Goal: Task Accomplishment & Management: Complete application form

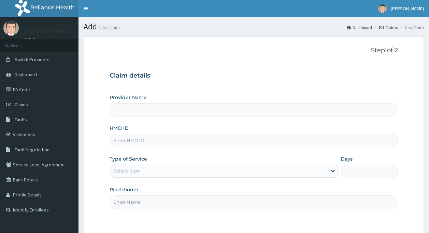
click at [196, 139] on input "HMO ID" at bounding box center [254, 140] width 289 height 13
type input "Unity Medical Centre"
click at [181, 143] on input "HMO ID" at bounding box center [254, 140] width 289 height 13
type input "ait/10266/a"
click at [201, 164] on div "Select type" at bounding box center [225, 171] width 230 height 14
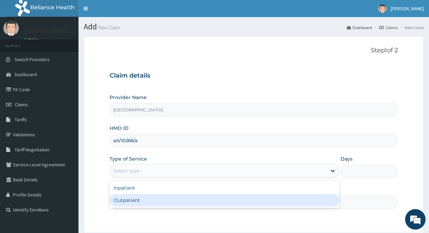
click at [159, 200] on div "Outpatient" at bounding box center [225, 200] width 230 height 12
type input "1"
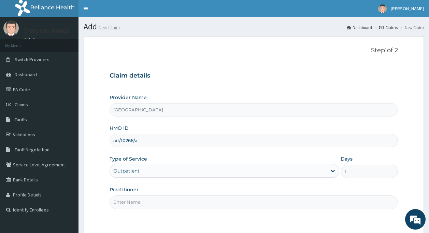
click at [159, 200] on input "Practitioner" at bounding box center [254, 201] width 289 height 13
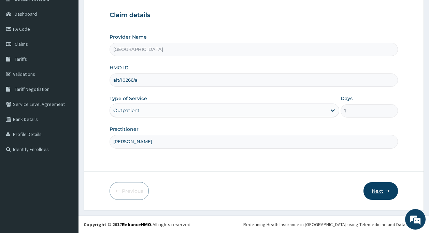
type input "dr bamidele oluyole"
click at [382, 193] on button "Next" at bounding box center [381, 191] width 34 height 18
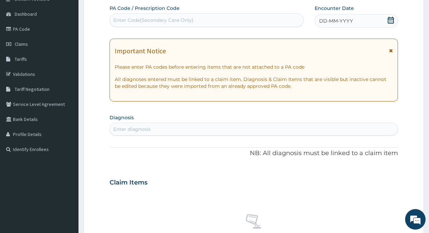
click at [390, 17] on icon at bounding box center [391, 20] width 7 height 7
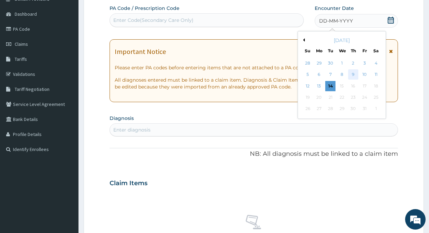
click at [349, 73] on div "9" at bounding box center [353, 75] width 10 height 10
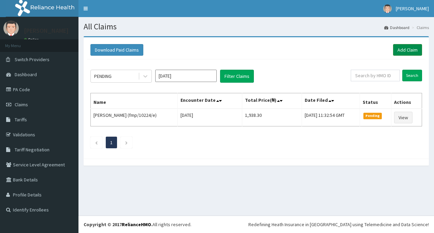
click at [404, 51] on link "Add Claim" at bounding box center [407, 50] width 29 height 12
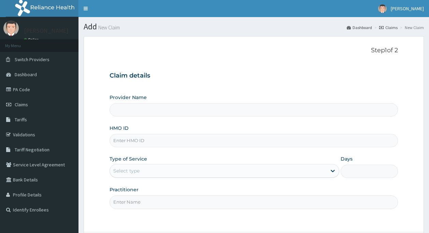
type input "[GEOGRAPHIC_DATA]"
click at [145, 144] on input "HMO ID" at bounding box center [254, 140] width 289 height 13
type input "ait/10266/a"
click at [178, 162] on div "Type of Service Select type" at bounding box center [225, 166] width 230 height 23
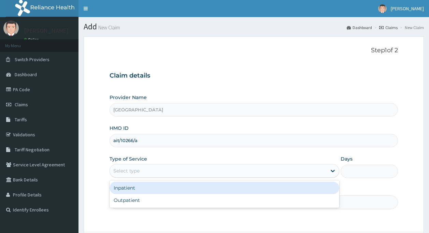
click at [167, 168] on div "Select type" at bounding box center [218, 170] width 217 height 11
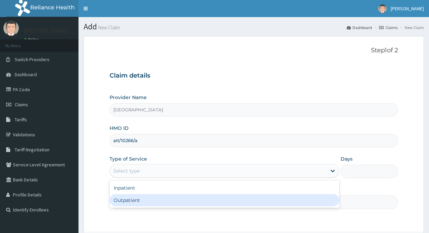
click at [150, 201] on div "Outpatient" at bounding box center [225, 200] width 230 height 12
type input "1"
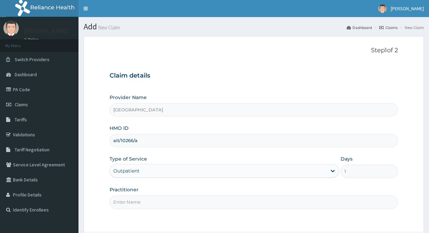
click at [150, 201] on input "Practitioner" at bounding box center [254, 201] width 289 height 13
type input "dr bamidele oluyole"
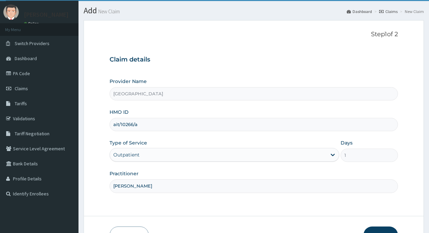
scroll to position [27, 0]
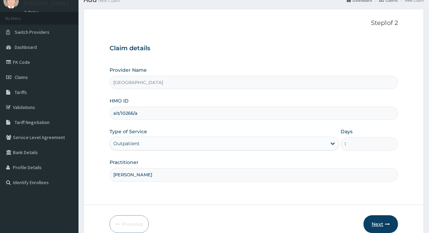
click at [371, 219] on button "Next" at bounding box center [381, 224] width 34 height 18
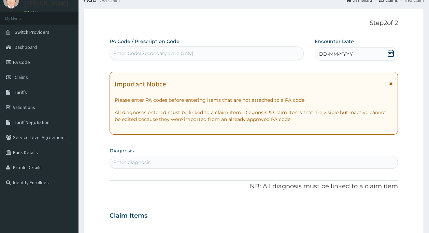
click at [389, 54] on icon at bounding box center [391, 53] width 7 height 7
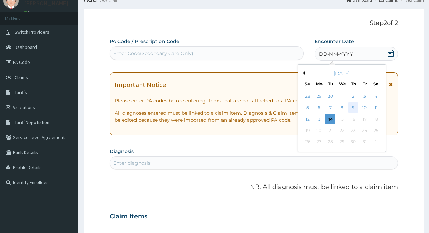
click at [352, 108] on div "9" at bounding box center [353, 108] width 10 height 10
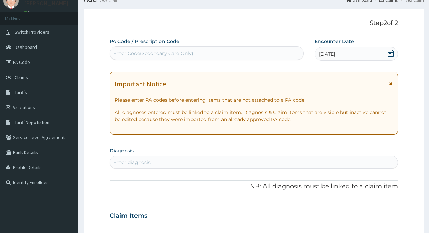
click at [197, 158] on div "Enter diagnosis" at bounding box center [254, 162] width 288 height 11
type input "b"
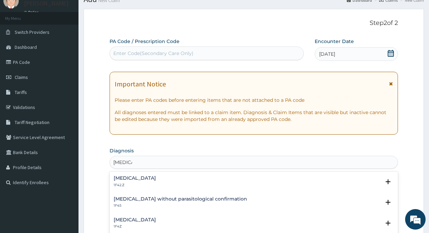
type input "malari"
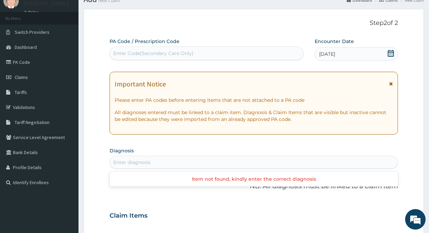
click at [156, 164] on div "Enter diagnosis" at bounding box center [254, 162] width 288 height 11
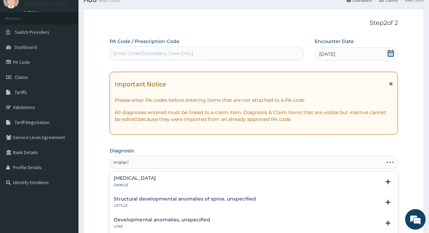
type input "malaria"
click at [156, 219] on h4 "Malaria, unspecified" at bounding box center [135, 219] width 42 height 5
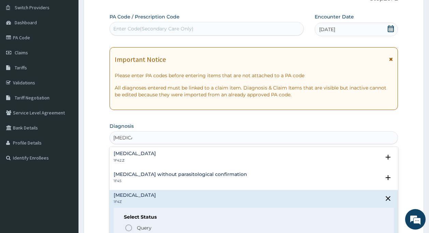
scroll to position [82, 0]
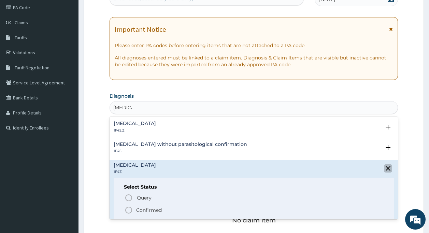
click at [386, 166] on icon "close select status" at bounding box center [388, 168] width 5 height 5
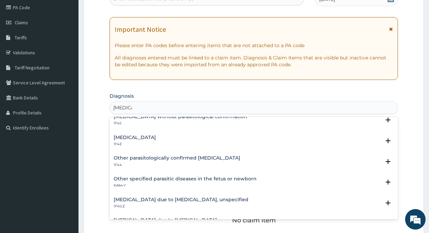
scroll to position [0, 0]
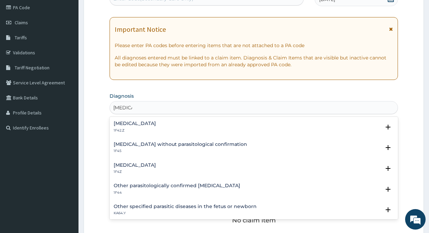
click at [156, 166] on h4 "Malaria, unspecified" at bounding box center [135, 165] width 42 height 5
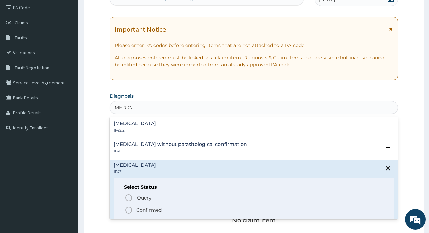
click at [129, 213] on circle "status option filled" at bounding box center [129, 210] width 6 height 6
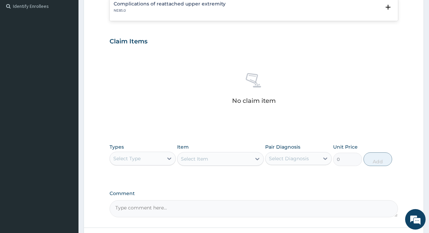
scroll to position [260, 0]
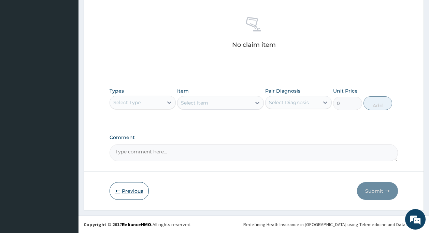
type input "upper res"
drag, startPoint x: 116, startPoint y: 186, endPoint x: 121, endPoint y: 186, distance: 4.8
click at [120, 186] on button "Previous" at bounding box center [129, 191] width 39 height 18
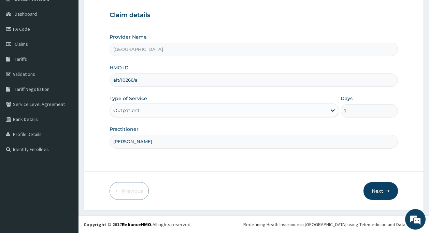
scroll to position [60, 0]
click at [381, 186] on button "Next" at bounding box center [381, 191] width 34 height 18
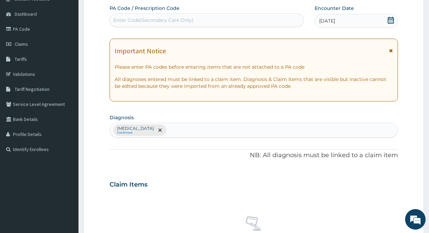
click at [183, 131] on div "Malaria, unspecified Confirmed" at bounding box center [254, 130] width 288 height 14
click at [183, 128] on div "Malaria, unspecified Confirmed" at bounding box center [254, 130] width 288 height 14
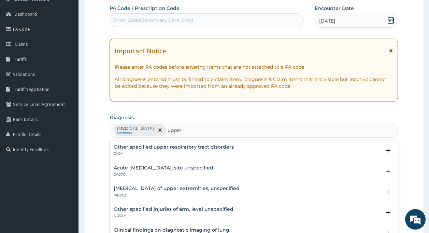
type input "upper"
click at [140, 169] on h4 "Acute upper respiratory infection, site unspecified" at bounding box center [164, 167] width 100 height 5
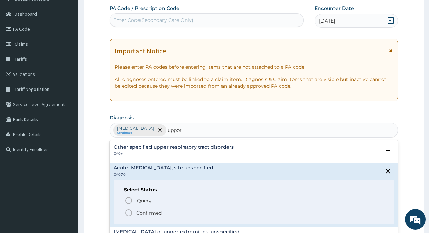
click at [147, 212] on p "Confirmed" at bounding box center [149, 212] width 26 height 7
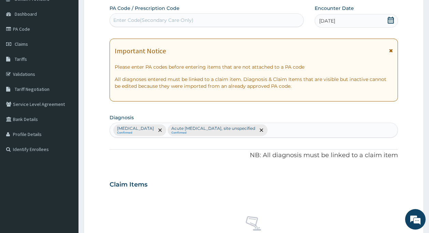
click at [425, 184] on section "Step 2 of 2 PA Code / Prescription Code Enter Code(Secondary Care Only) Encount…" at bounding box center [254, 193] width 351 height 444
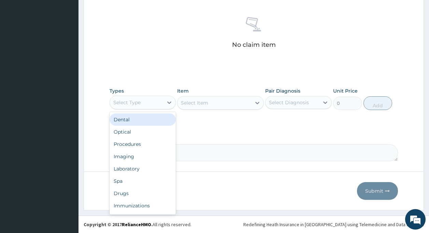
click at [143, 99] on div "Select Type" at bounding box center [137, 102] width 54 height 11
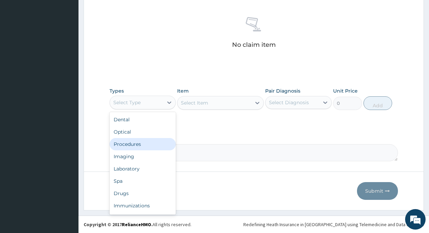
click at [136, 142] on div "Procedures" at bounding box center [143, 144] width 67 height 12
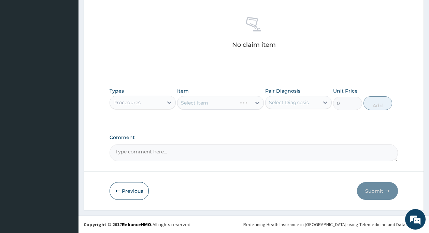
click at [198, 100] on div "Select Item" at bounding box center [220, 103] width 87 height 14
click at [211, 104] on div "Select Item" at bounding box center [215, 102] width 74 height 11
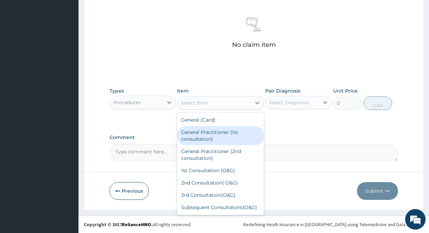
click at [215, 141] on div "General Practitioner (1st consultation)" at bounding box center [220, 135] width 87 height 19
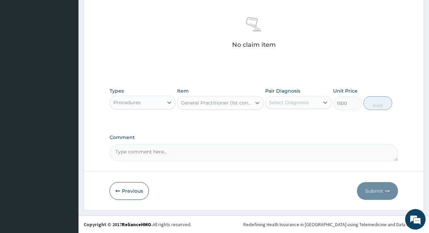
type input "1500"
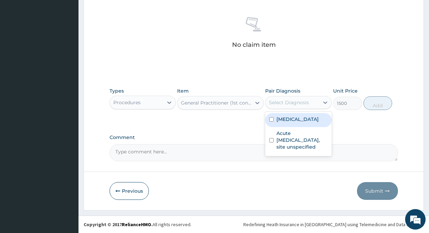
click at [285, 107] on div "Select Diagnosis" at bounding box center [293, 102] width 54 height 11
click at [282, 115] on div "Malaria, unspecified" at bounding box center [298, 120] width 67 height 14
checkbox input "true"
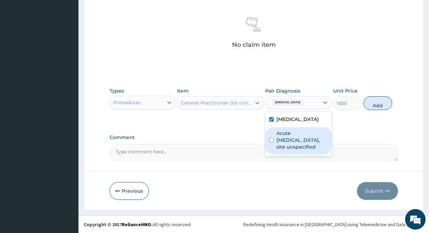
click at [295, 142] on label "Acute upper respiratory infection, site unspecified" at bounding box center [302, 140] width 51 height 20
checkbox input "true"
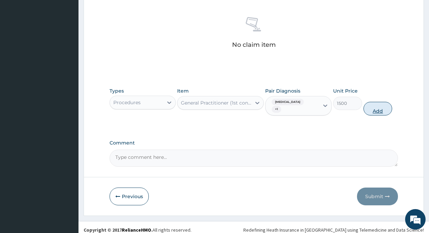
click at [369, 108] on button "Add" at bounding box center [378, 109] width 29 height 14
type input "0"
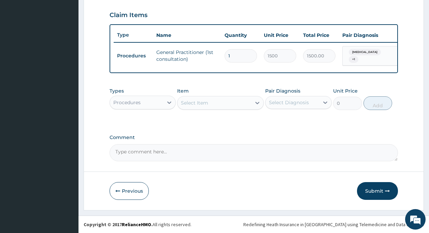
scroll to position [235, 0]
click at [143, 101] on div "Procedures" at bounding box center [137, 102] width 54 height 11
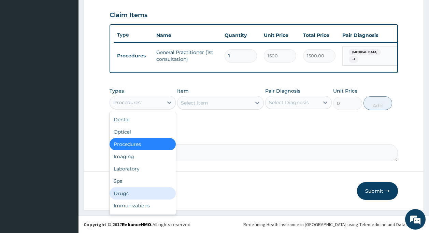
click at [144, 192] on div "Drugs" at bounding box center [143, 193] width 67 height 12
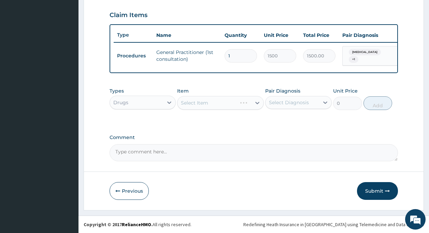
click at [196, 102] on div "Select Item" at bounding box center [220, 103] width 87 height 14
click at [192, 100] on div "Select Item" at bounding box center [194, 102] width 27 height 7
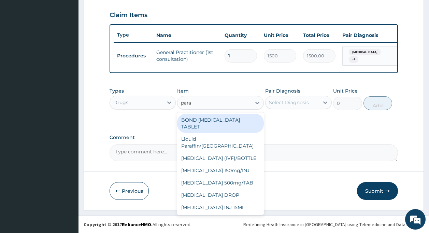
type input "parac"
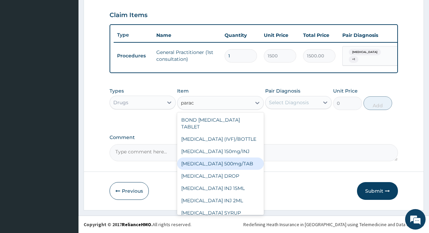
click at [228, 167] on div "PARACETAMOL 500mg/TAB" at bounding box center [220, 163] width 87 height 12
type input "5.25"
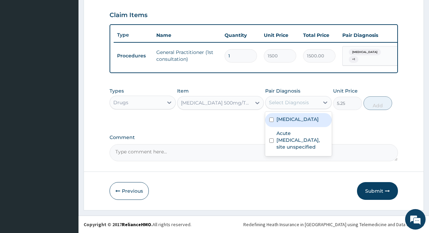
click at [279, 99] on div "Select Diagnosis" at bounding box center [289, 102] width 40 height 7
click at [283, 115] on div "Malaria, unspecified" at bounding box center [298, 120] width 67 height 14
checkbox input "true"
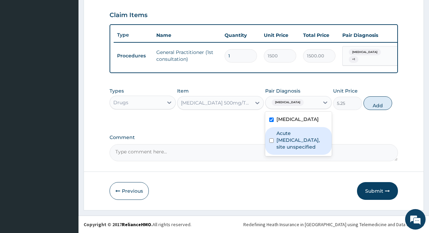
click at [283, 135] on label "Acute upper respiratory infection, site unspecified" at bounding box center [302, 140] width 51 height 20
checkbox input "true"
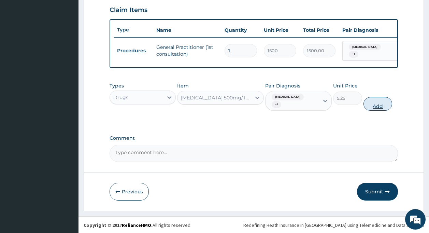
click at [369, 111] on button "Add" at bounding box center [378, 104] width 29 height 14
type input "0"
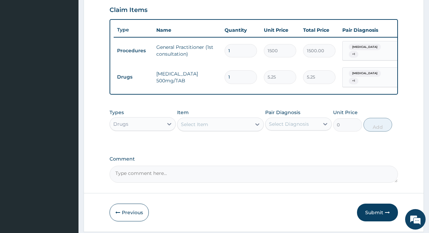
type input "18"
type input "94.50"
type input "18"
click at [223, 121] on div "Item Select Item" at bounding box center [220, 120] width 87 height 23
click at [220, 129] on div "Select Item" at bounding box center [215, 124] width 74 height 11
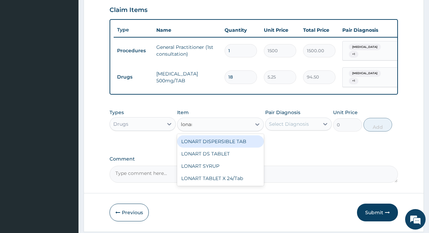
type input "lonart"
click at [221, 148] on div "LONART DISPERSIBLE TAB" at bounding box center [220, 141] width 87 height 12
type input "19.95"
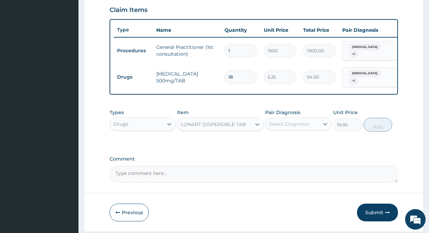
click at [216, 130] on div "LONART DISPERSIBLE TAB" at bounding box center [215, 124] width 74 height 11
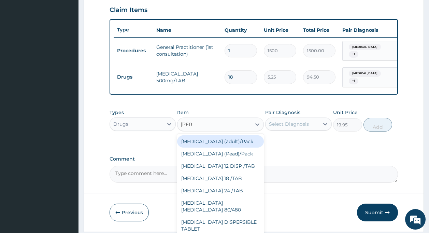
scroll to position [0, 0]
type input "coarte"
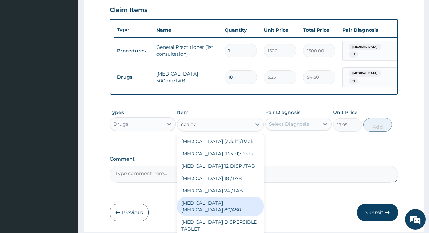
click at [231, 203] on div "COARTEM D TAB 80/480" at bounding box center [220, 206] width 87 height 19
type input "866.25"
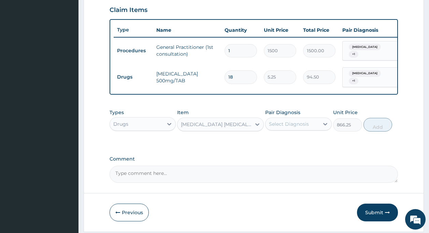
click at [294, 127] on div "Select Diagnosis" at bounding box center [289, 124] width 40 height 7
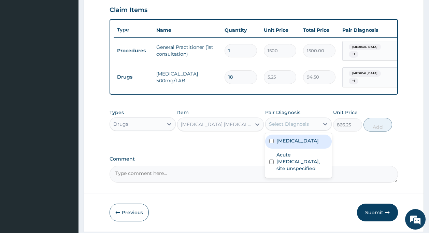
click at [292, 144] on label "Malaria, unspecified" at bounding box center [298, 140] width 42 height 7
checkbox input "true"
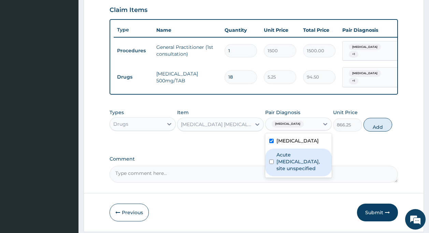
click at [295, 171] on label "Acute upper respiratory infection, site unspecified" at bounding box center [302, 161] width 51 height 20
checkbox input "true"
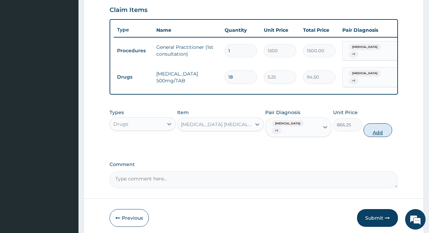
click at [373, 137] on button "Add" at bounding box center [378, 130] width 29 height 14
type input "0"
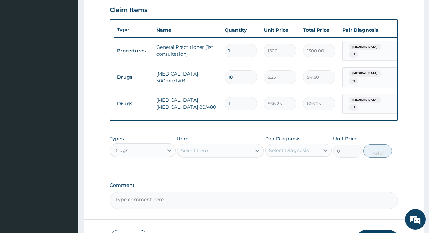
click at [191, 154] on div "Select Item" at bounding box center [194, 150] width 27 height 7
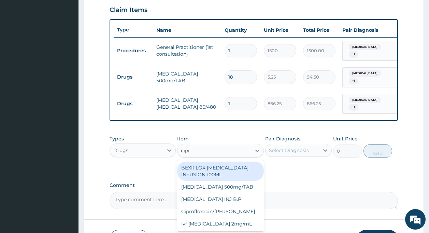
type input "cipro"
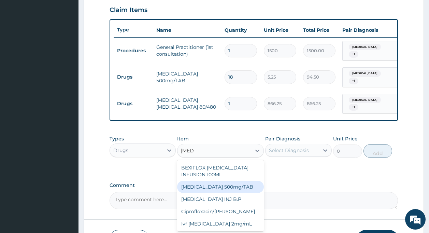
click at [211, 193] on div "Ciprofloxacin 500mg/TAB" at bounding box center [220, 187] width 87 height 12
type input "26.77"
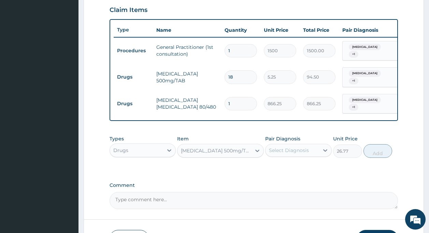
click at [267, 153] on div "Select Diagnosis" at bounding box center [293, 150] width 54 height 11
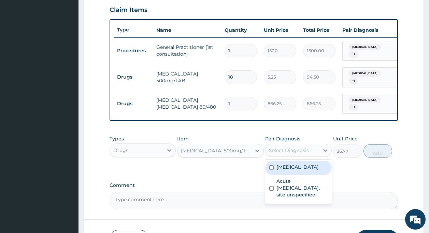
click at [274, 175] on div "Malaria, unspecified" at bounding box center [298, 168] width 67 height 14
checkbox input "true"
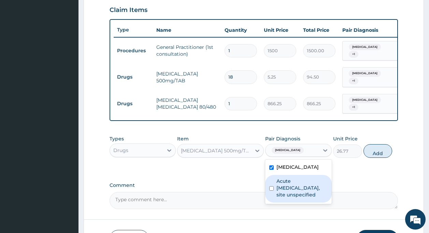
click at [282, 195] on label "Acute upper respiratory infection, site unspecified" at bounding box center [302, 188] width 51 height 20
checkbox input "true"
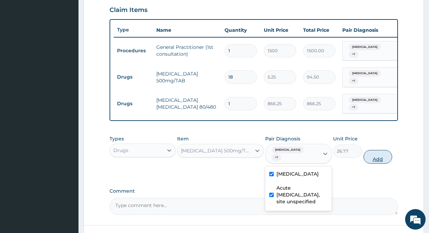
click at [382, 157] on button "Add" at bounding box center [378, 157] width 29 height 14
type input "0"
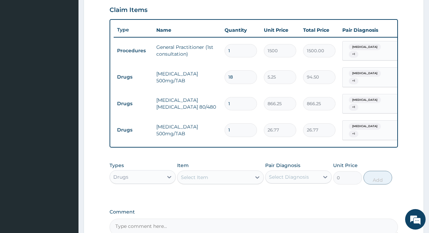
type input "10"
type input "267.70"
type input "10"
click at [224, 180] on div "Select Item" at bounding box center [215, 177] width 74 height 11
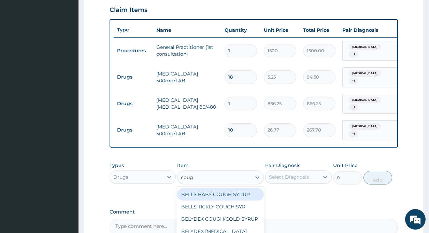
type input "cough"
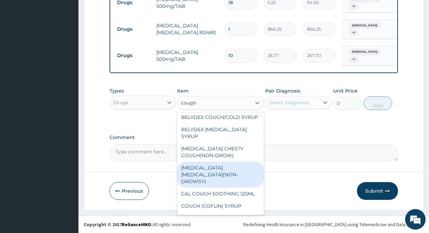
scroll to position [44, 0]
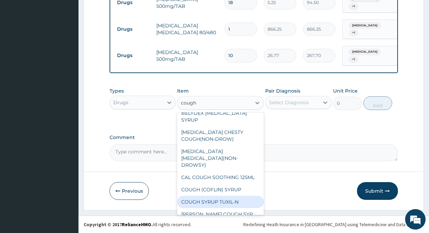
click at [223, 196] on div "COUGH SYRUP TUXIL-N" at bounding box center [220, 202] width 87 height 12
type input "131.25"
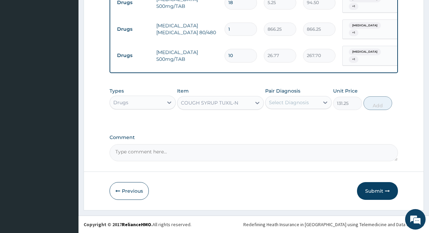
click at [293, 105] on div "Select Diagnosis" at bounding box center [289, 102] width 40 height 7
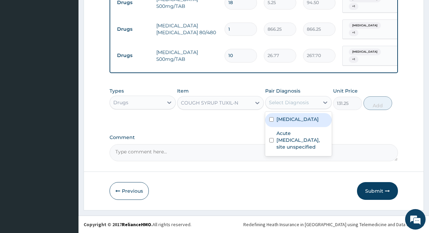
click at [295, 124] on div "Malaria, unspecified" at bounding box center [298, 120] width 67 height 14
checkbox input "true"
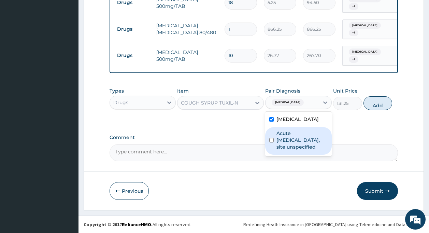
click at [298, 143] on label "Acute upper respiratory infection, site unspecified" at bounding box center [302, 140] width 51 height 20
checkbox input "true"
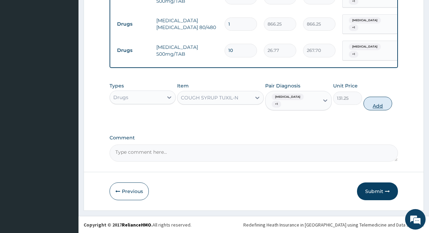
click at [377, 108] on button "Add" at bounding box center [378, 104] width 29 height 14
type input "0"
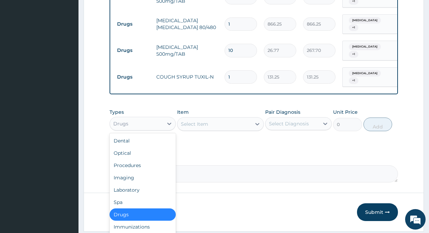
click at [131, 129] on div "Drugs" at bounding box center [137, 123] width 54 height 11
click at [141, 196] on div "Laboratory" at bounding box center [143, 190] width 67 height 12
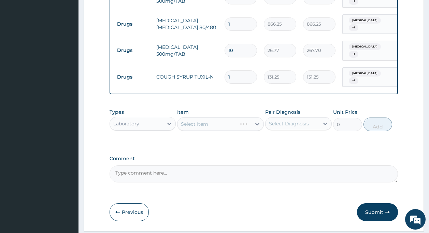
click at [209, 129] on div "Select Item" at bounding box center [220, 124] width 87 height 14
click at [209, 129] on div "Select Item" at bounding box center [215, 123] width 74 height 11
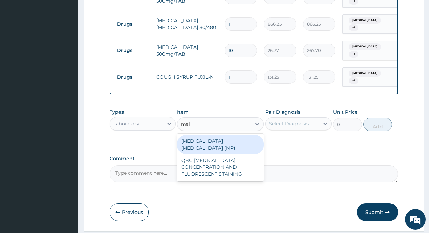
type input "mala"
click at [209, 146] on div "MALARIA PARASITE (MP)" at bounding box center [220, 144] width 87 height 19
type input "560"
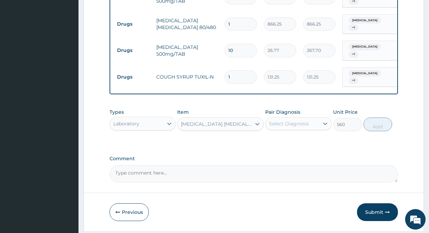
click at [292, 127] on div "Select Diagnosis" at bounding box center [289, 123] width 40 height 7
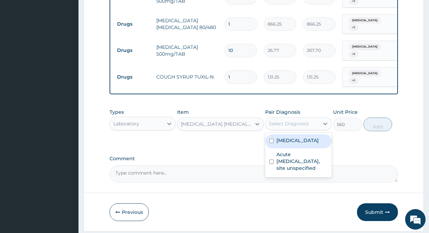
click at [293, 142] on label "Malaria, unspecified" at bounding box center [298, 140] width 42 height 7
checkbox input "true"
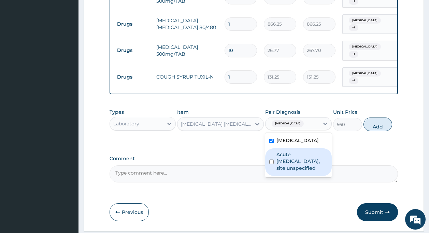
click at [301, 176] on div "Acute upper respiratory infection, site unspecified" at bounding box center [298, 162] width 67 height 28
checkbox input "true"
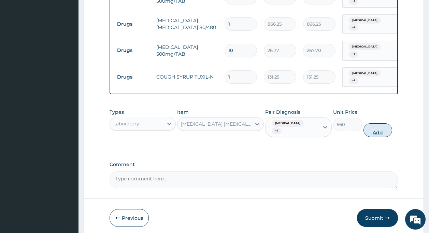
click at [375, 134] on button "Add" at bounding box center [378, 130] width 29 height 14
type input "0"
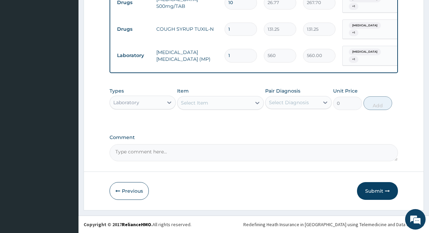
scroll to position [367, 0]
click at [388, 187] on button "Submit" at bounding box center [377, 191] width 41 height 18
